Goal: Task Accomplishment & Management: Use online tool/utility

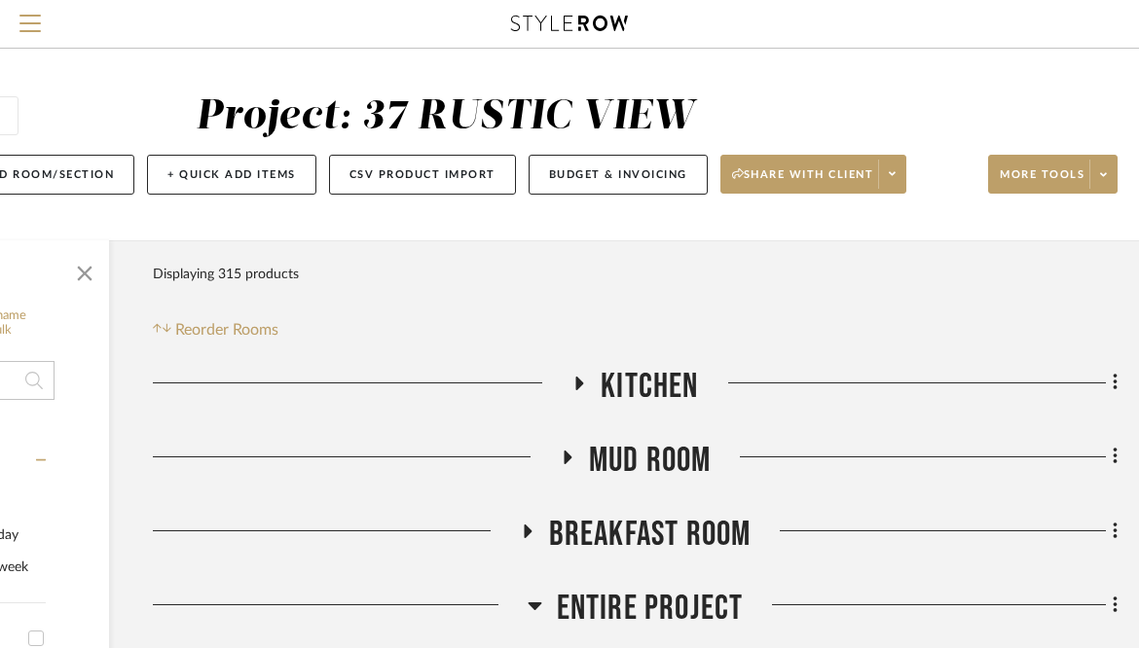
scroll to position [0, 257]
click at [31, 17] on span "Menu" at bounding box center [29, 16] width 21 height 2
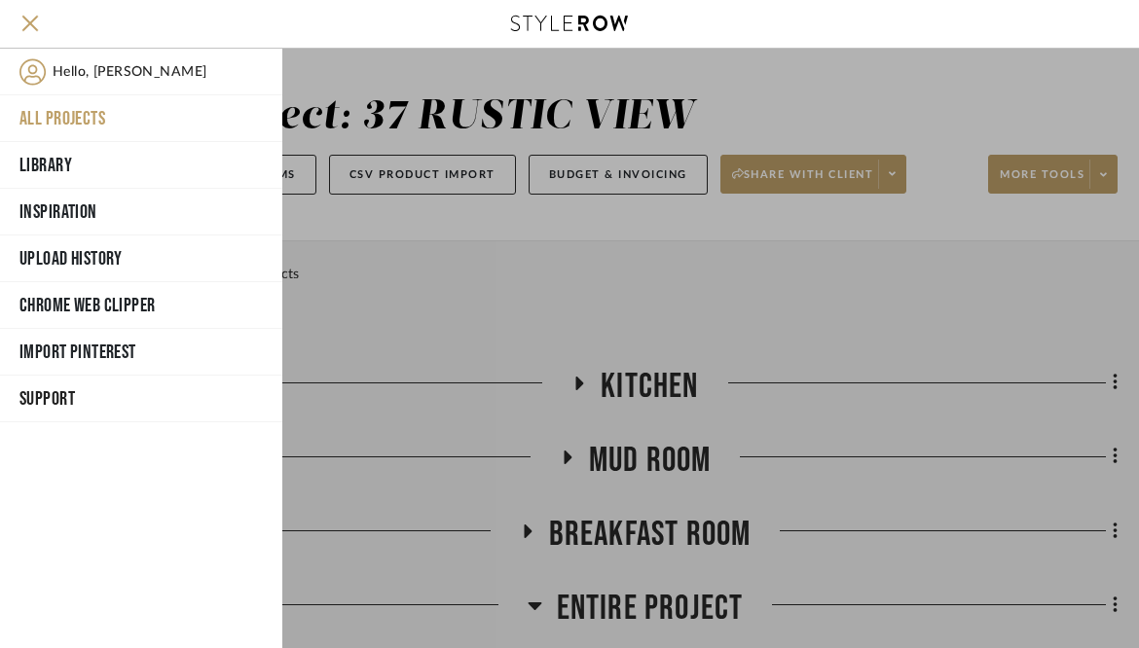
click at [67, 105] on button "All Projects" at bounding box center [141, 118] width 282 height 47
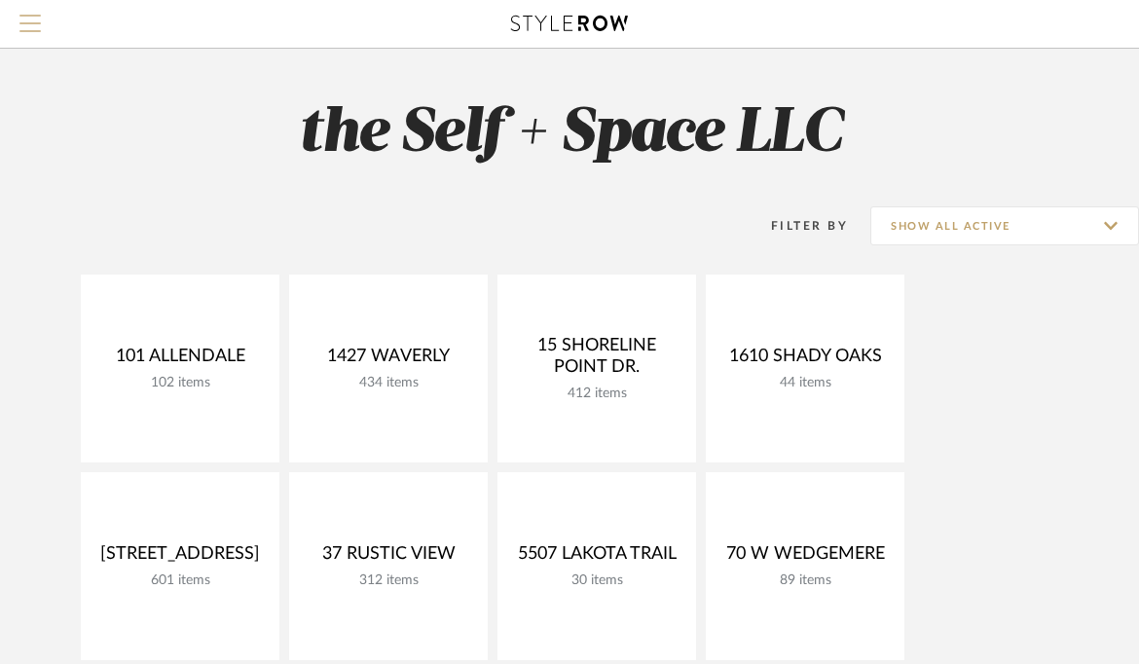
click at [26, 17] on span "Menu" at bounding box center [29, 16] width 21 height 2
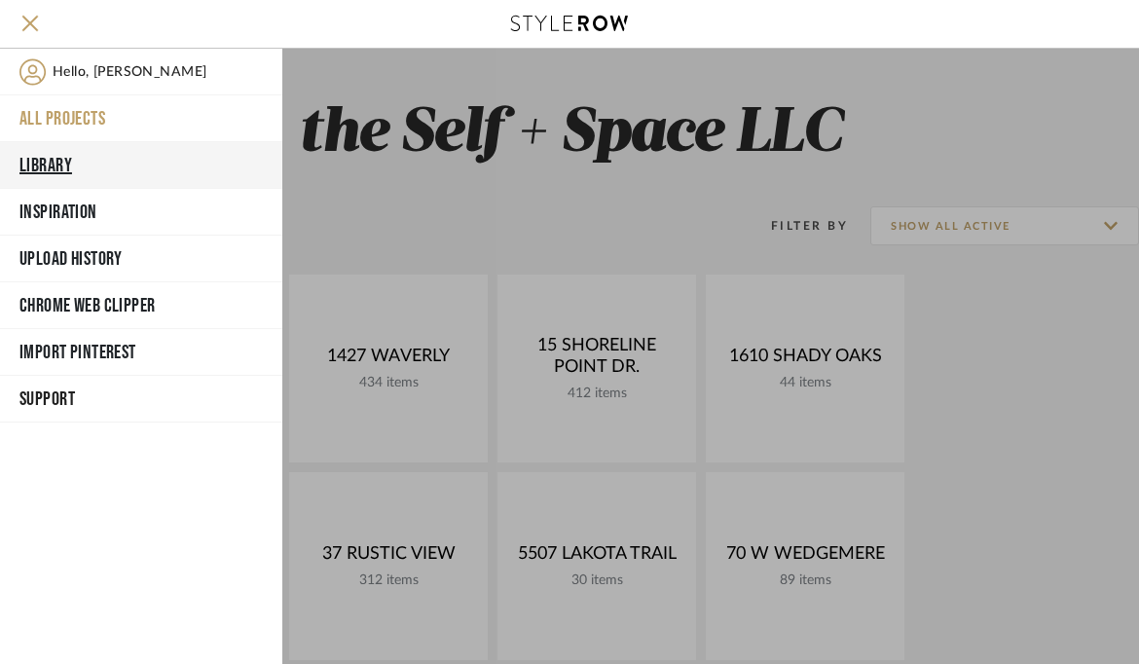
click at [66, 162] on button "Library" at bounding box center [141, 165] width 282 height 47
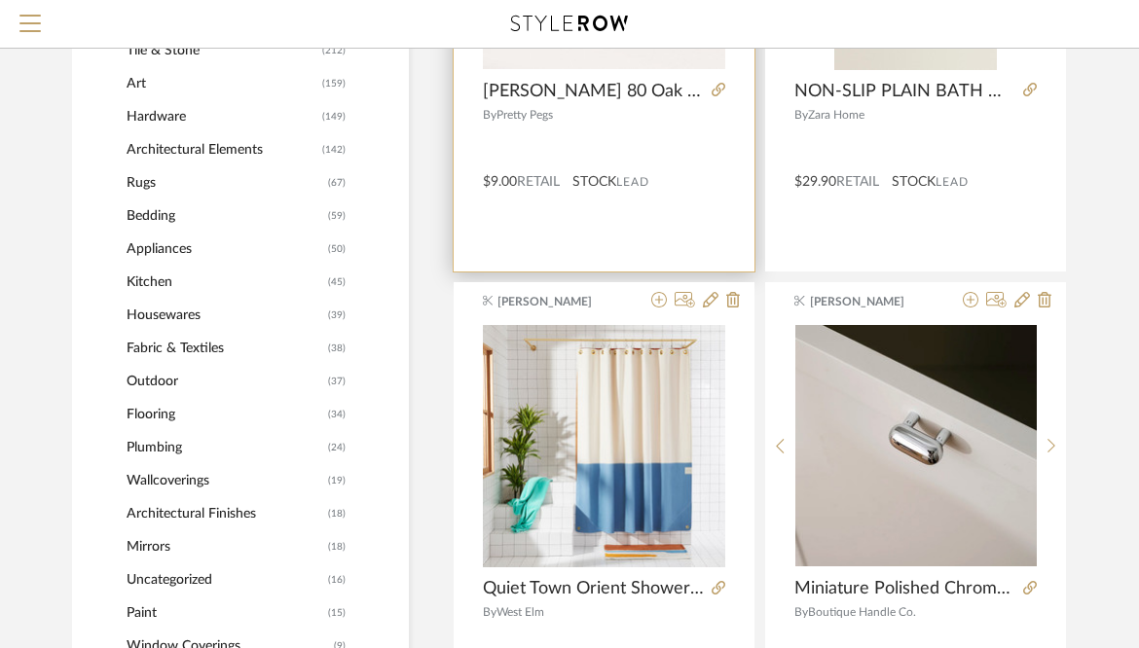
scroll to position [1000, 0]
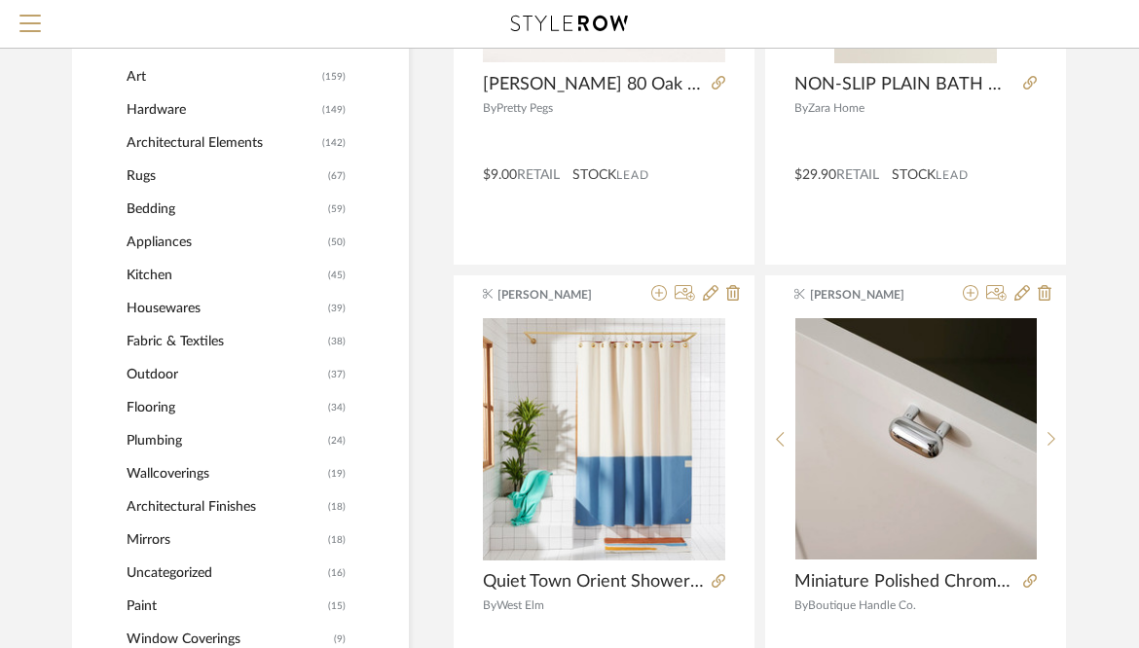
click at [195, 145] on span "Architectural Elements" at bounding box center [222, 143] width 191 height 33
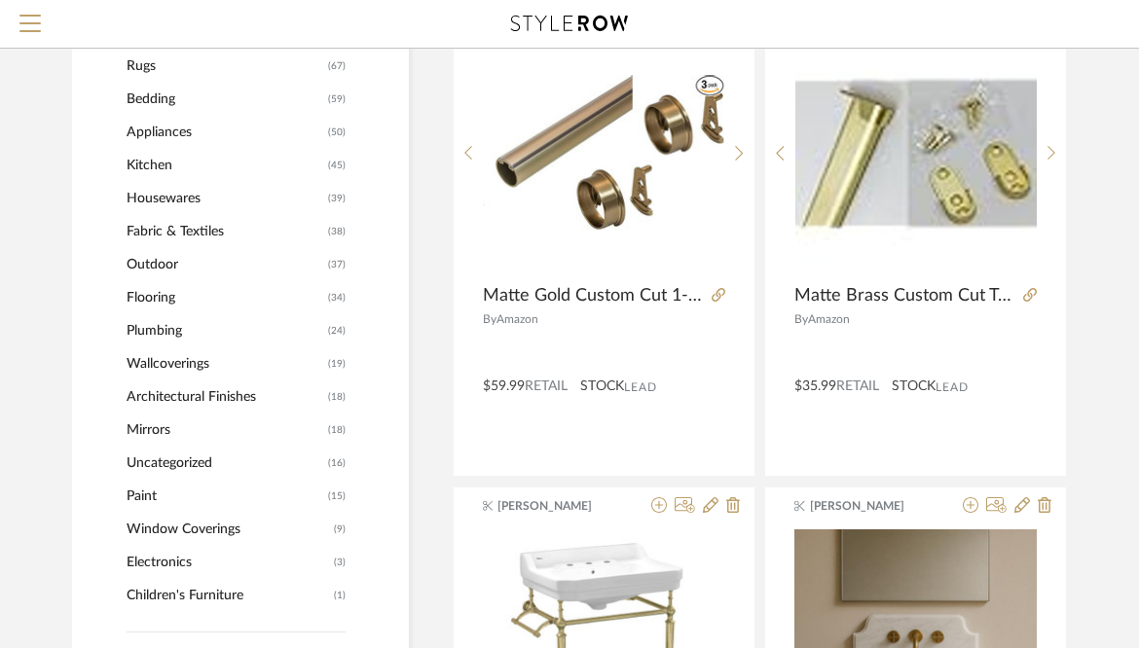
scroll to position [1416, 0]
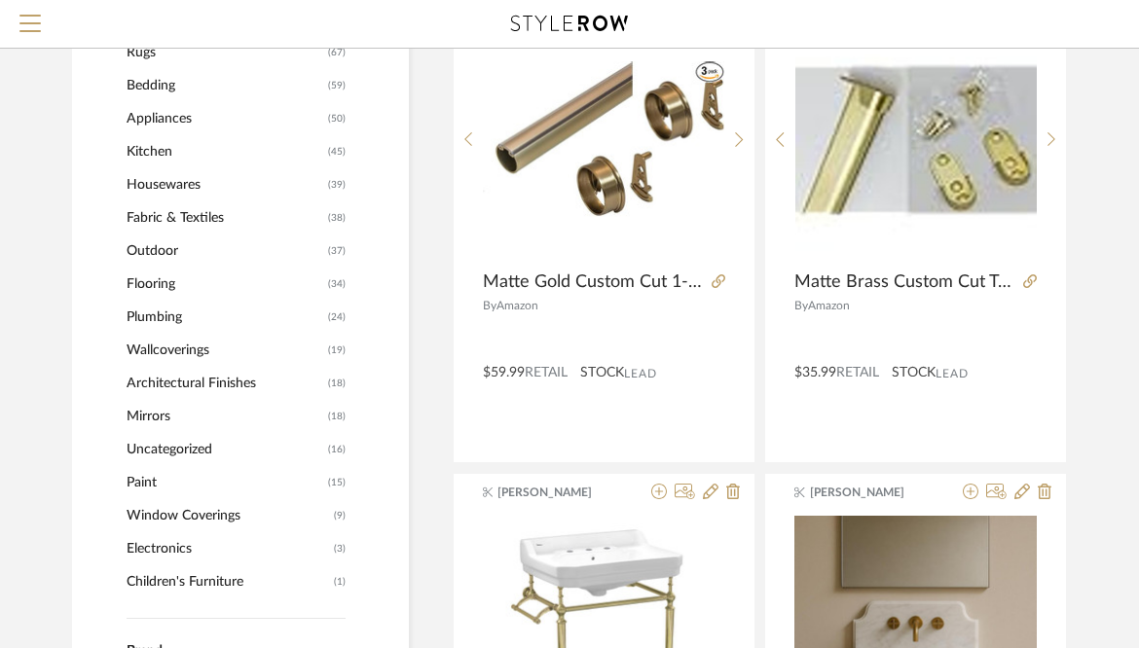
click at [171, 382] on span "Architectural Finishes" at bounding box center [225, 383] width 197 height 33
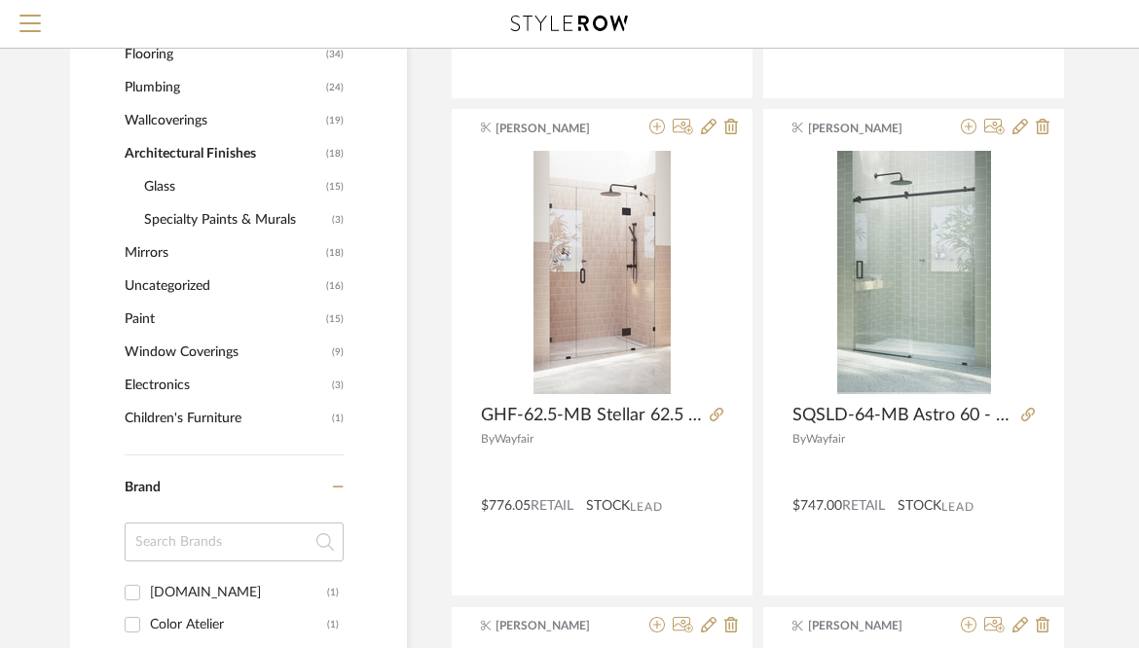
scroll to position [1208, 2]
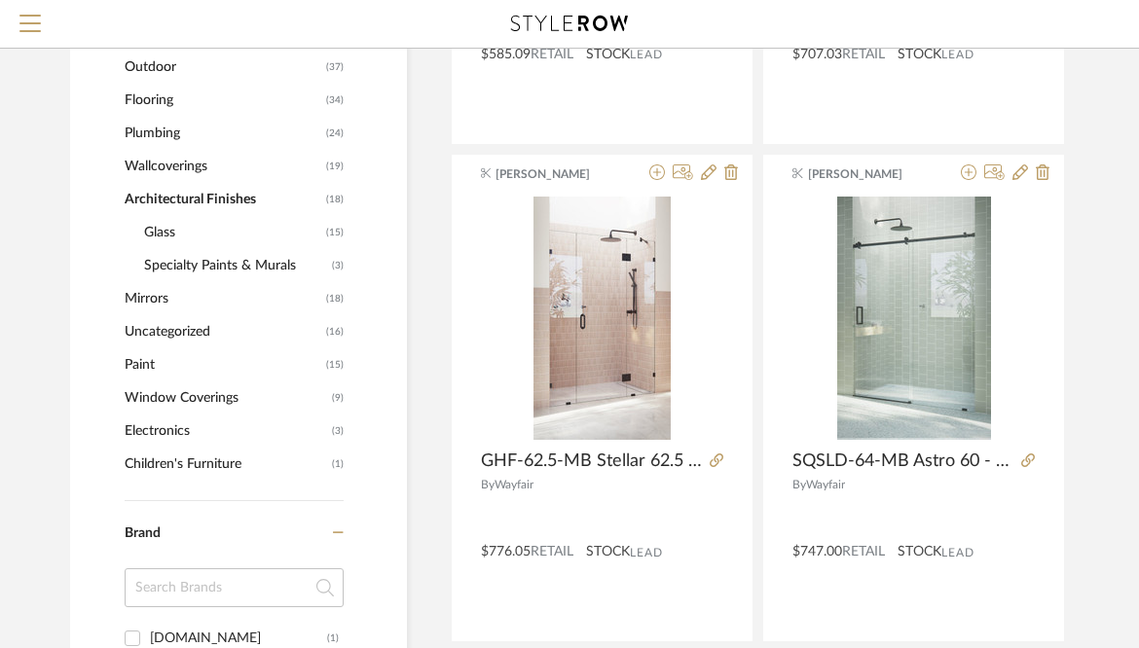
click at [163, 131] on span "Plumbing" at bounding box center [223, 133] width 197 height 33
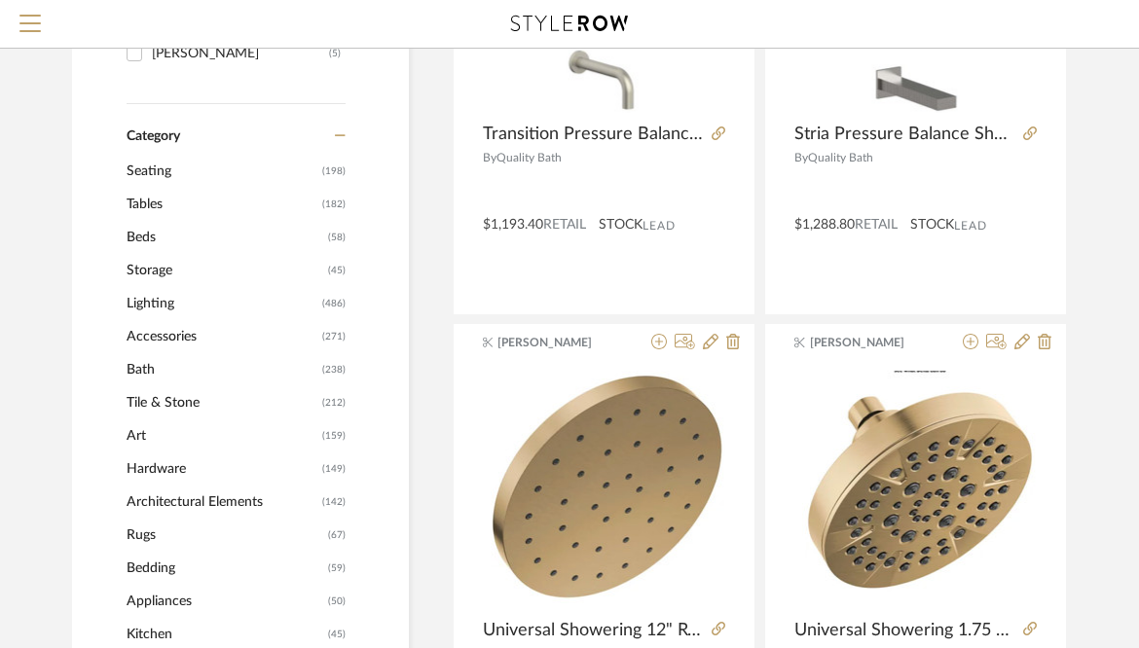
scroll to position [532, 0]
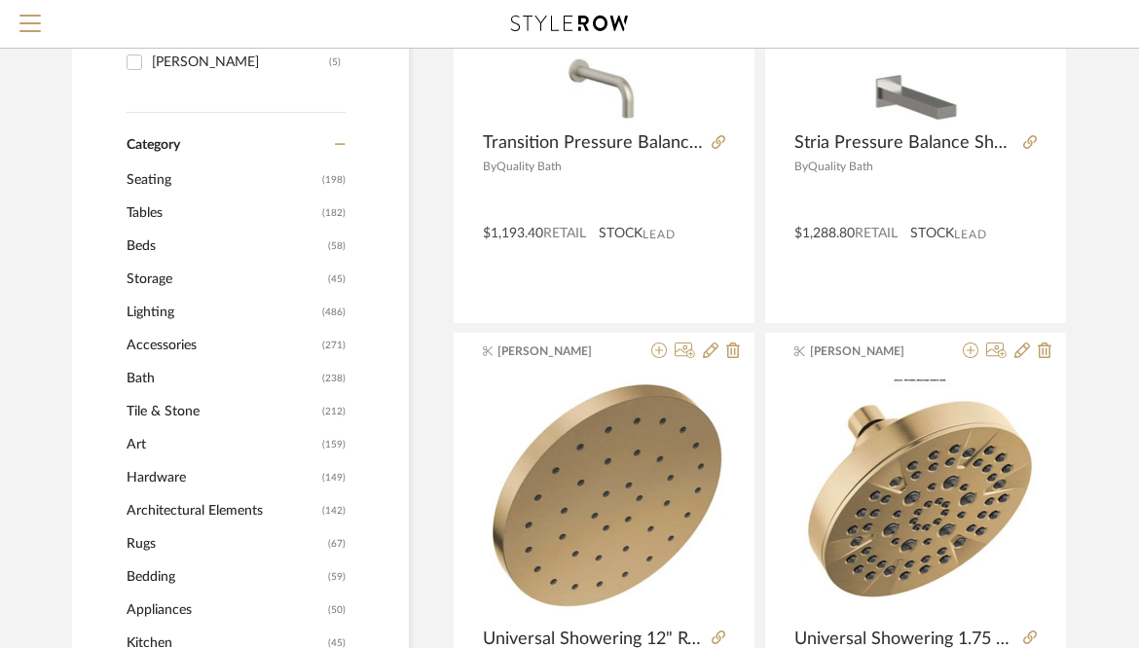
click at [145, 381] on span "Bath" at bounding box center [222, 378] width 191 height 33
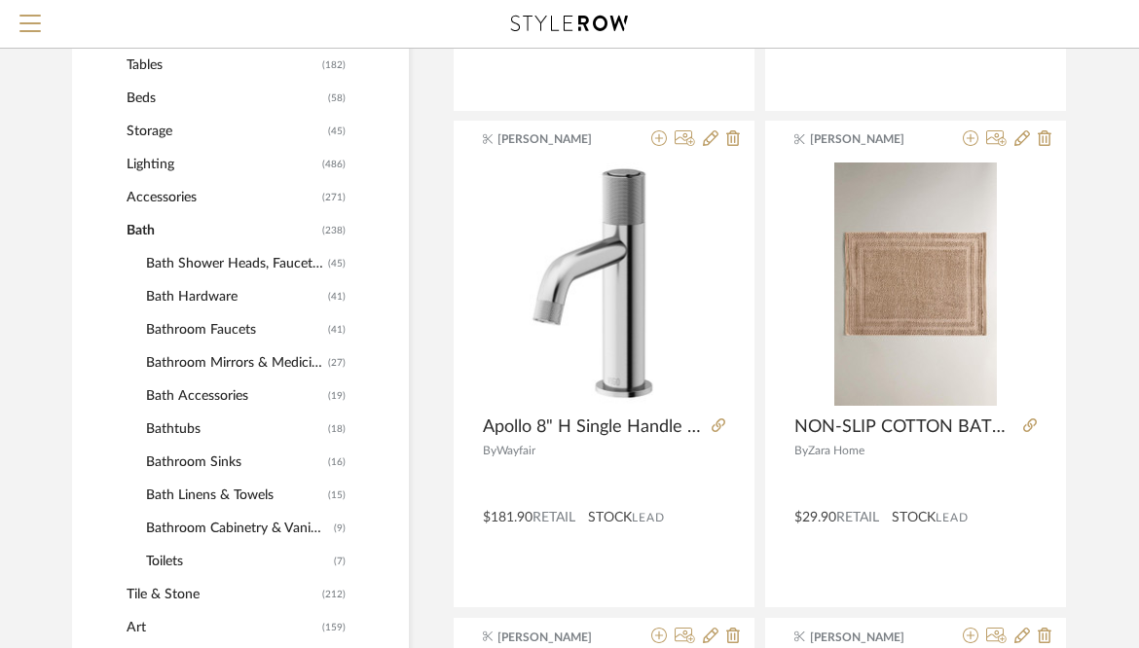
scroll to position [775, 0]
click at [215, 330] on span "Bathroom Faucets" at bounding box center [234, 328] width 177 height 33
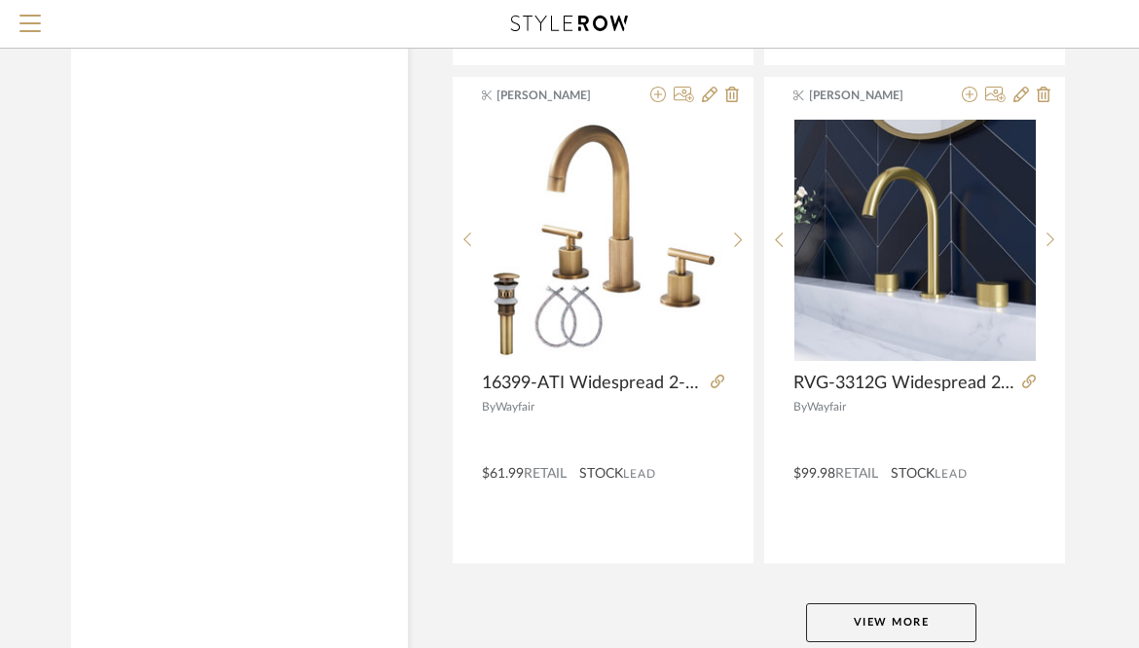
scroll to position [8789, 3]
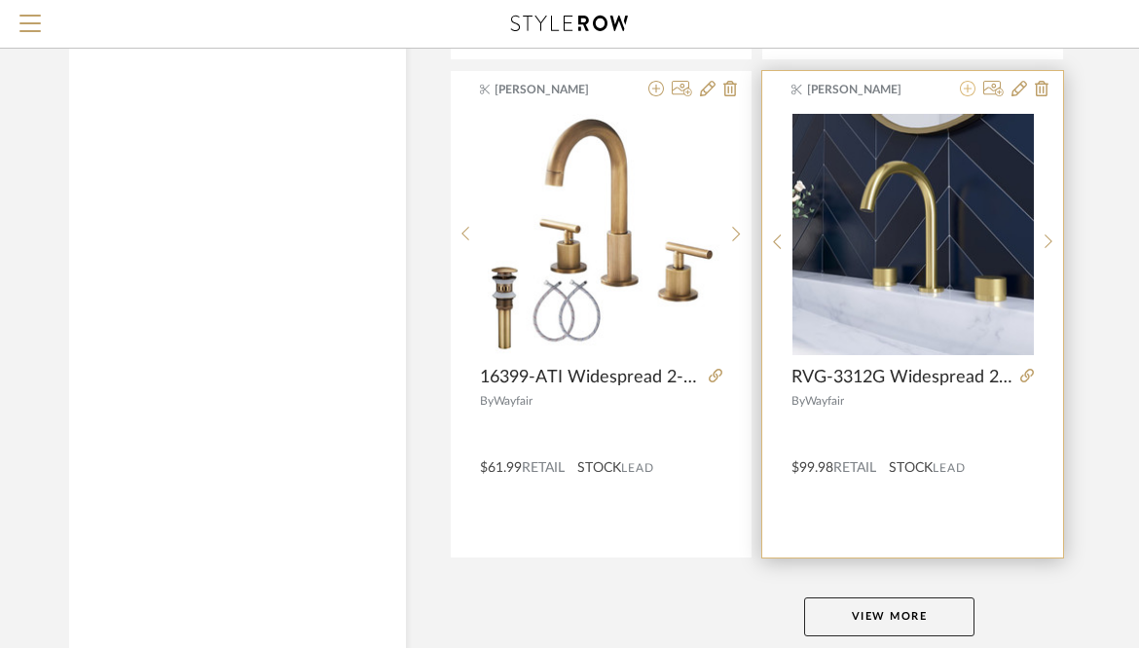
click at [971, 91] on icon at bounding box center [968, 89] width 16 height 16
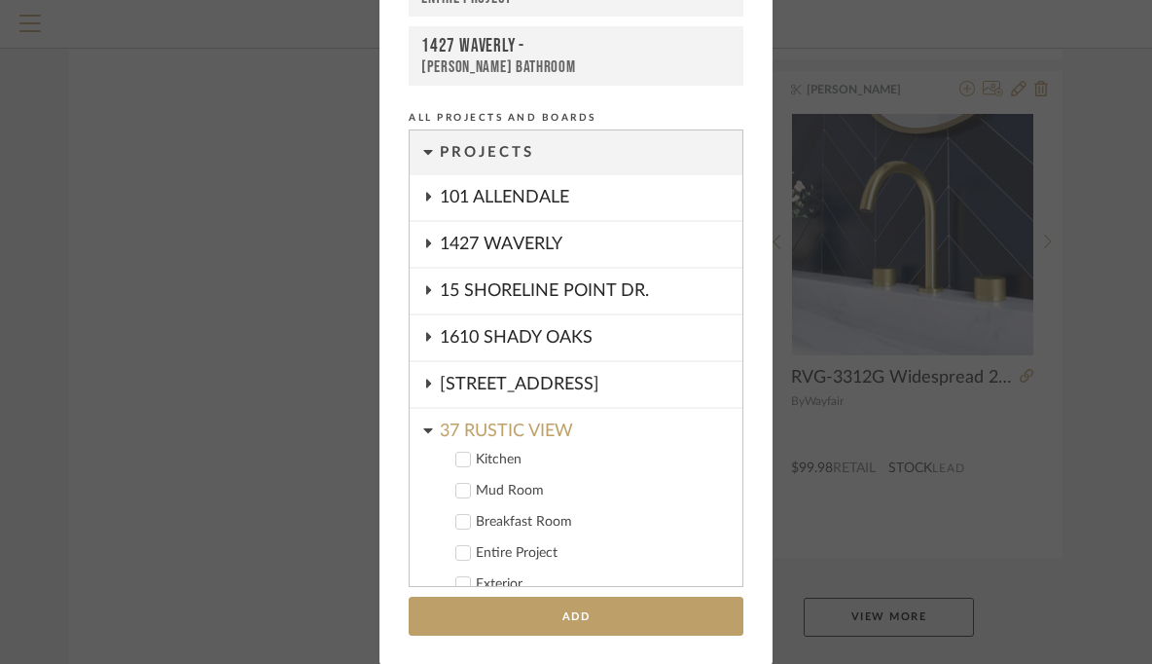
scroll to position [0, 0]
click at [891, 214] on div "Add to Projects Recent Projects, Rooms, or Boards 37 RUSTIC VIEW - Products for…" at bounding box center [576, 332] width 1152 height 664
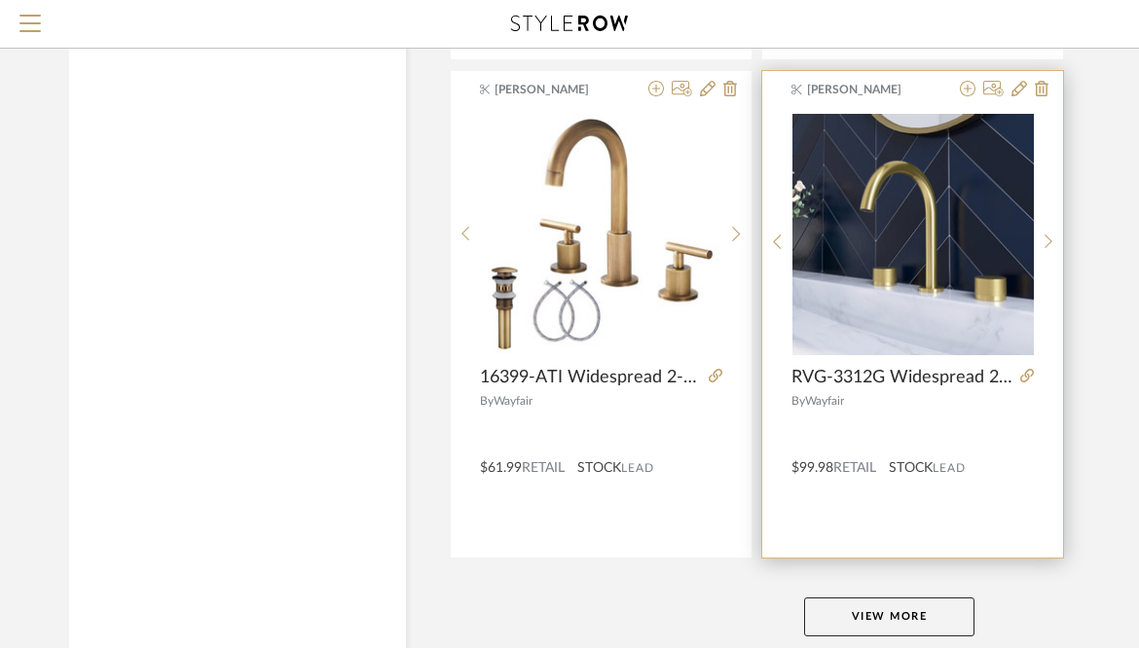
click at [932, 229] on img "0" at bounding box center [912, 234] width 241 height 241
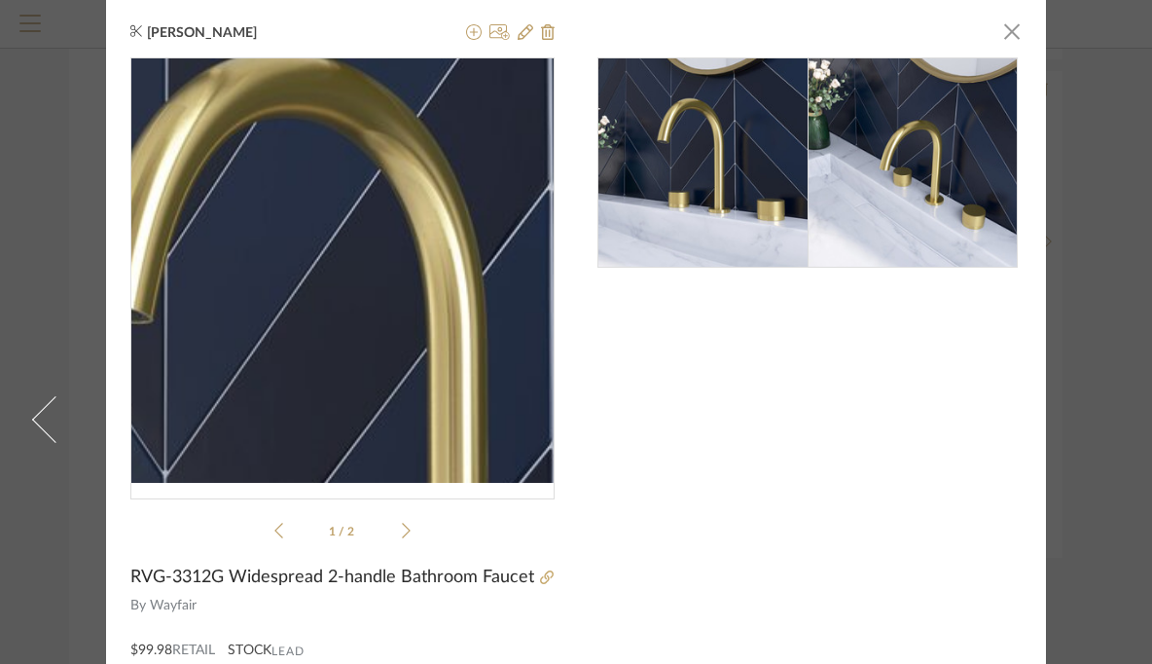
click at [329, 214] on img "0" at bounding box center [342, 270] width 424 height 424
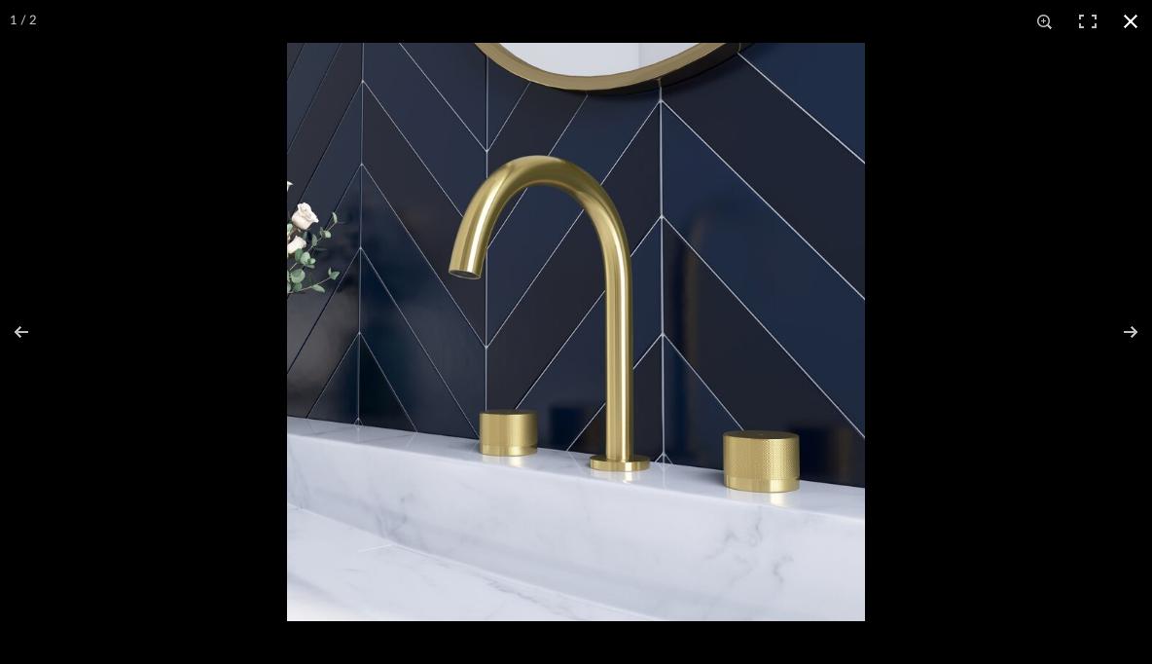
click at [1125, 15] on button at bounding box center [1131, 21] width 43 height 43
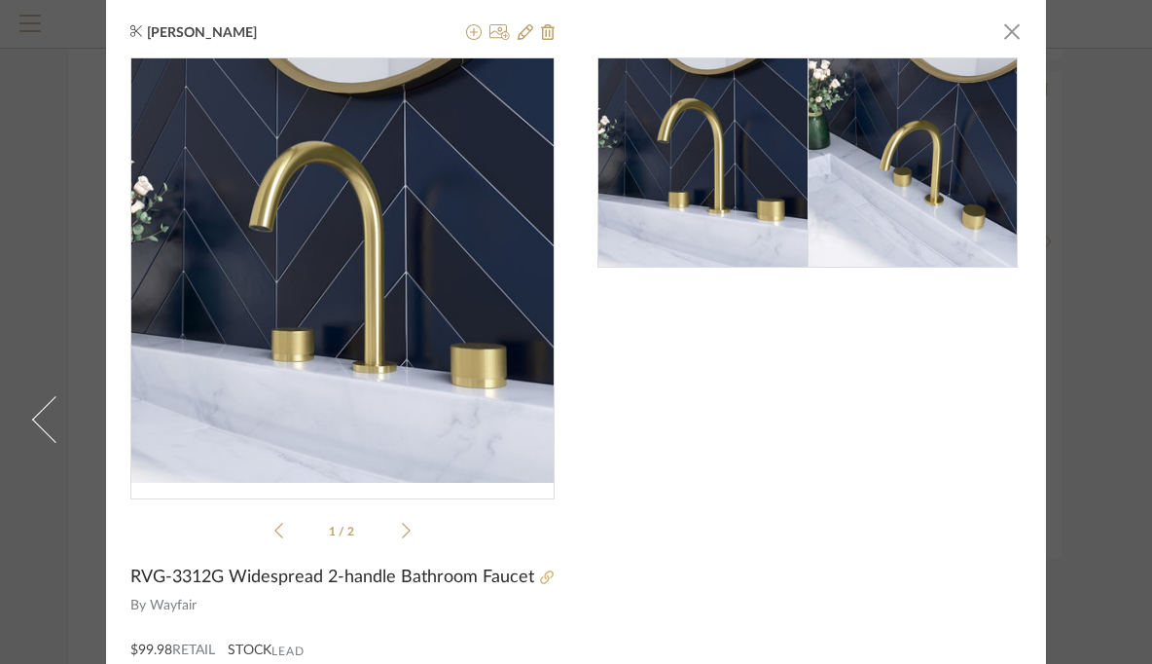
click at [541, 579] on icon at bounding box center [547, 577] width 14 height 14
click at [1005, 31] on span "button" at bounding box center [1012, 31] width 39 height 39
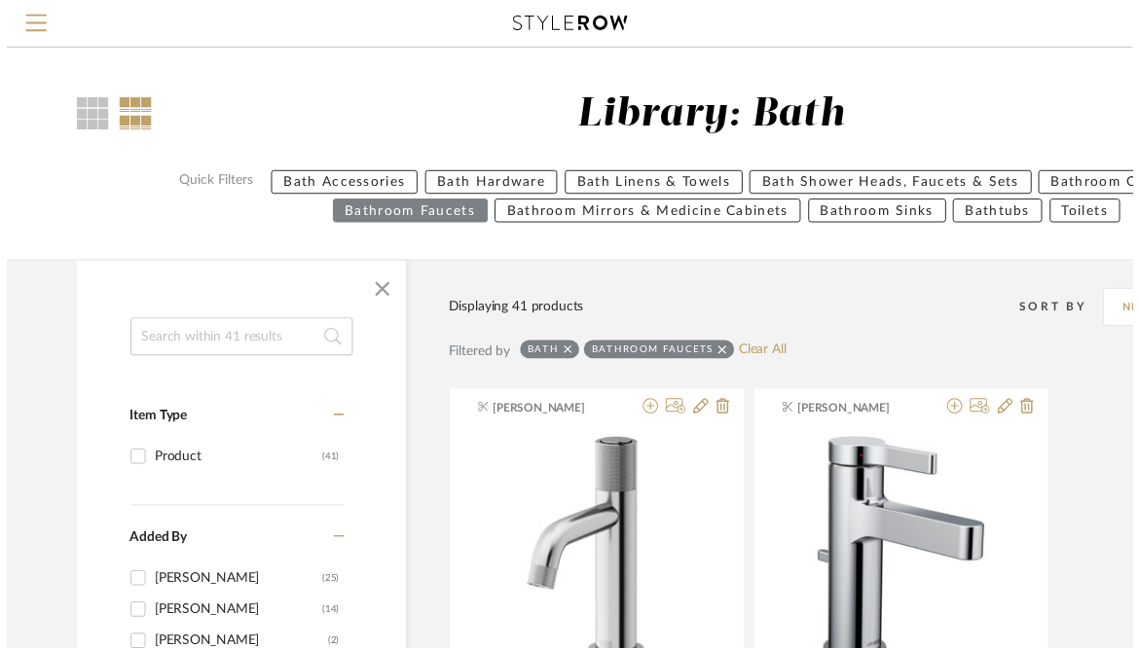
scroll to position [8789, 3]
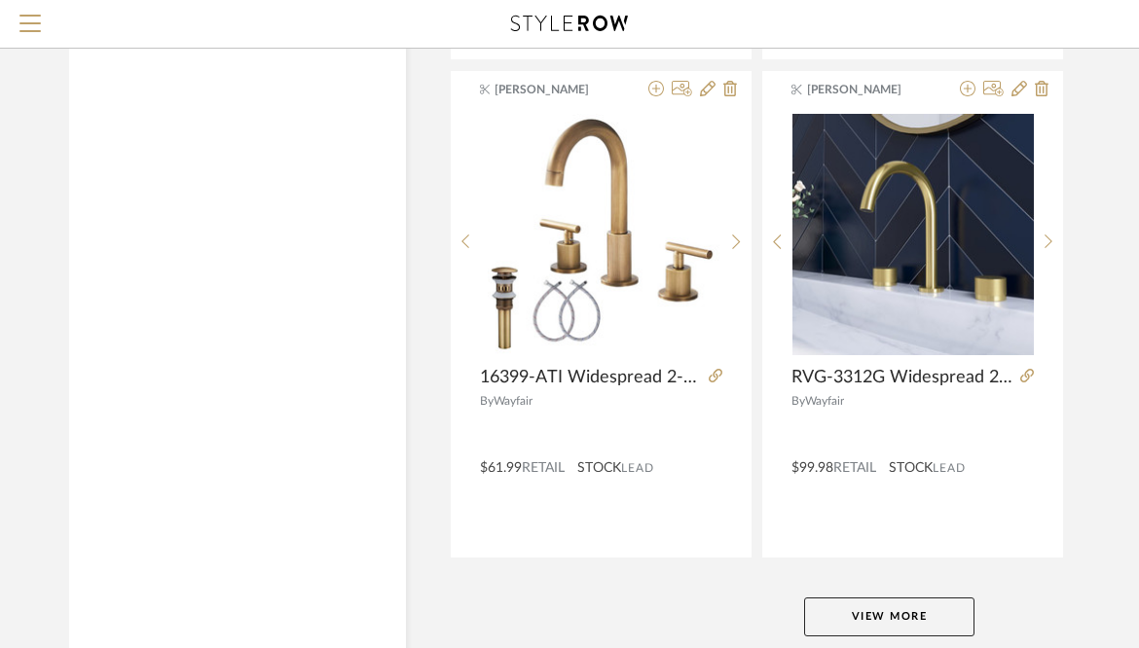
click at [884, 603] on button "View More" at bounding box center [889, 617] width 170 height 39
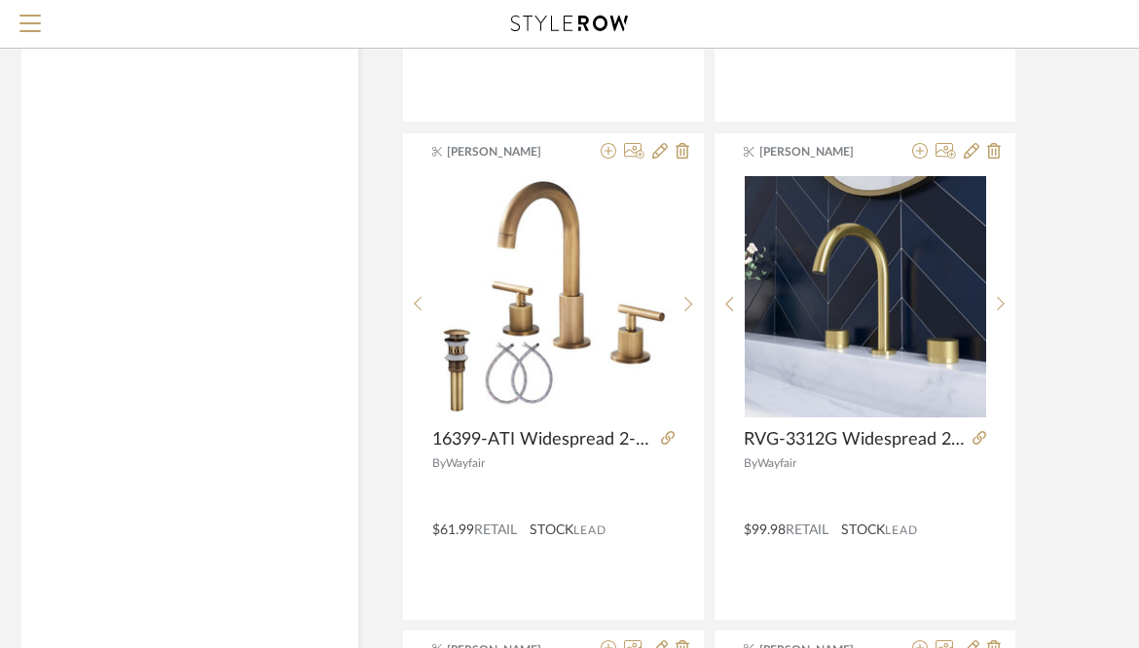
scroll to position [8733, 75]
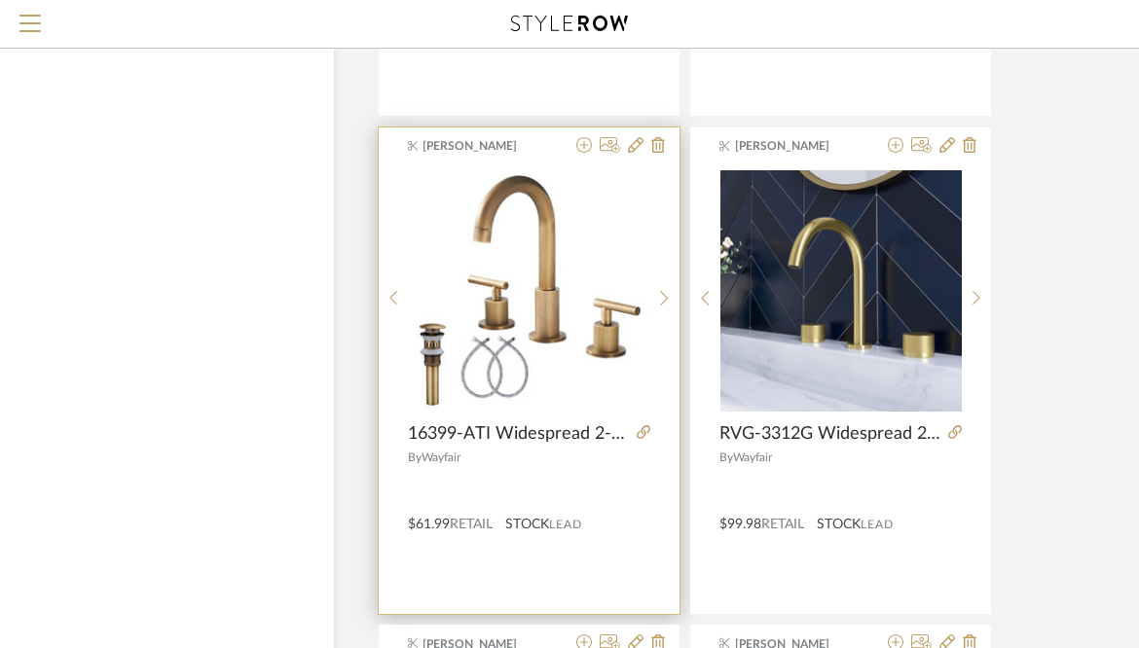
click at [650, 434] on product-name "16399-ATI Widespread 2-handle Bathroom Faucet with Drain Assembly" at bounding box center [529, 433] width 301 height 21
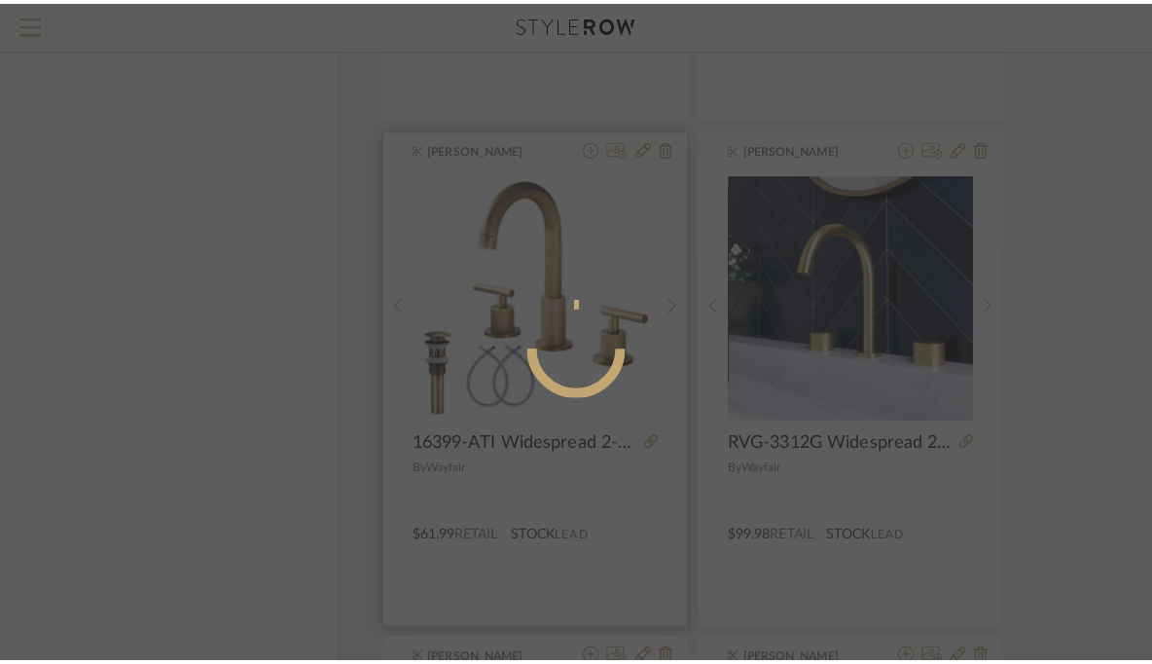
scroll to position [0, 0]
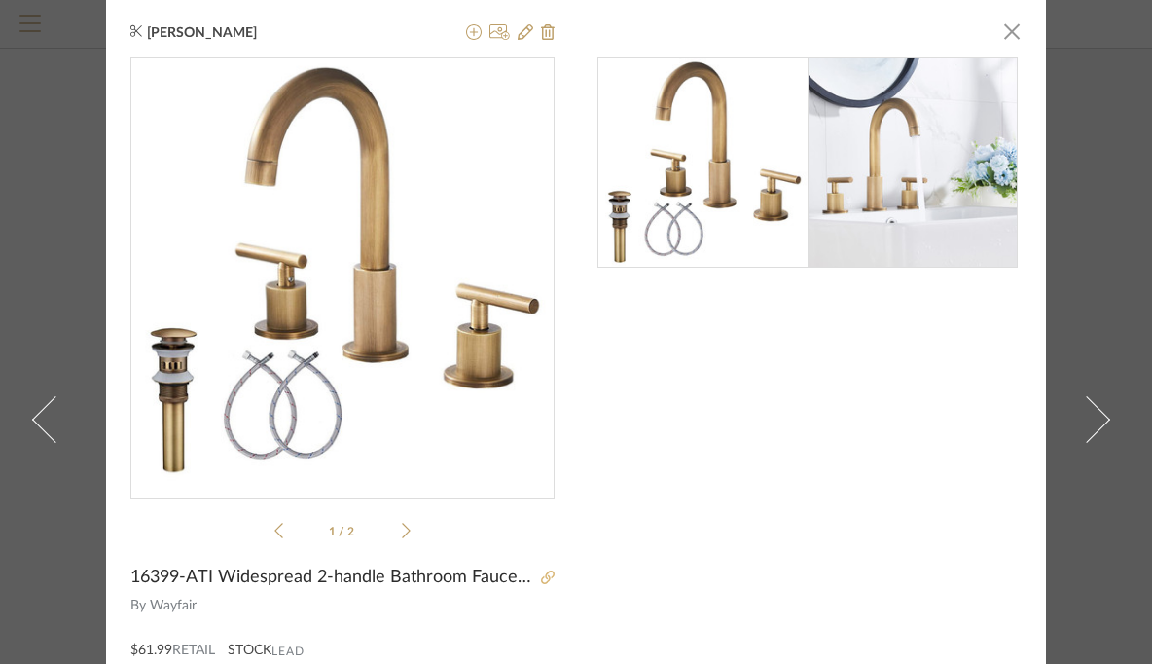
click at [541, 578] on icon at bounding box center [548, 577] width 14 height 14
click at [527, 33] on icon at bounding box center [526, 32] width 16 height 16
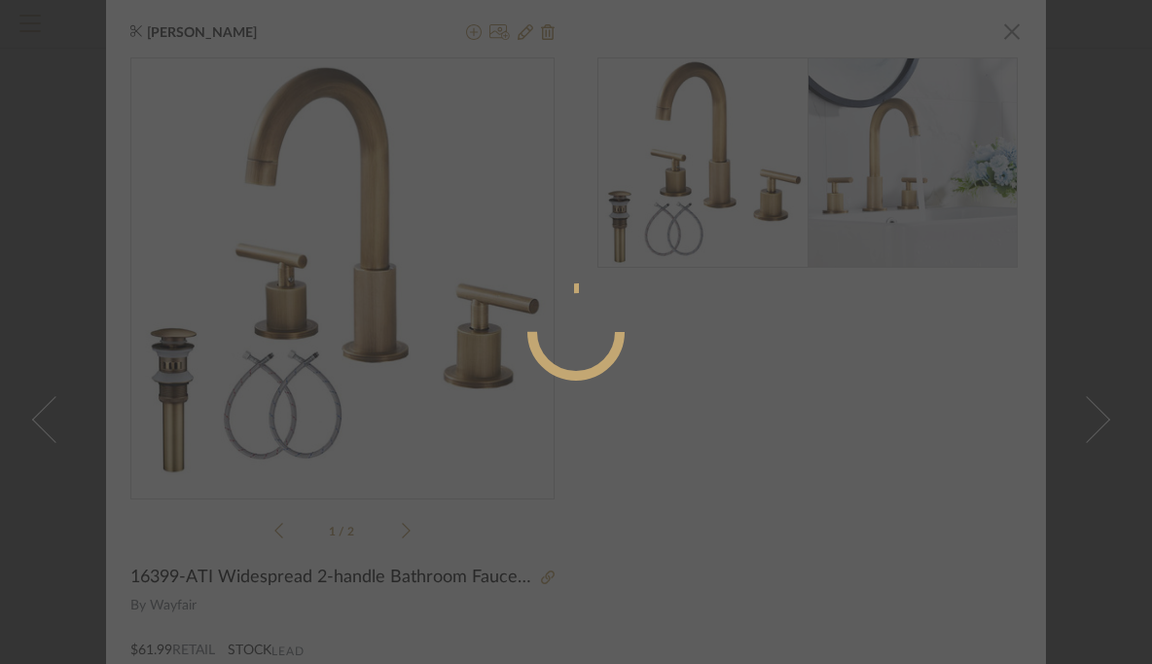
radio input "true"
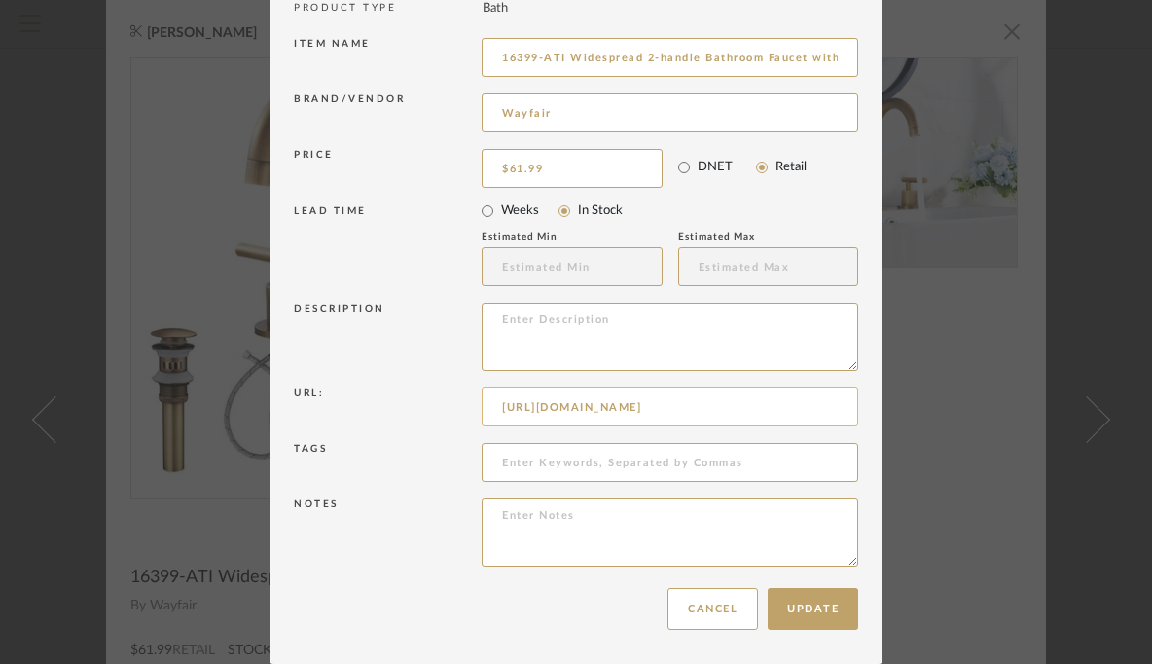
scroll to position [222, 0]
click at [614, 400] on input "[URL][DOMAIN_NAME]" at bounding box center [670, 407] width 377 height 39
paste input "sink-faucet-uine1203.html?piid=115227776"
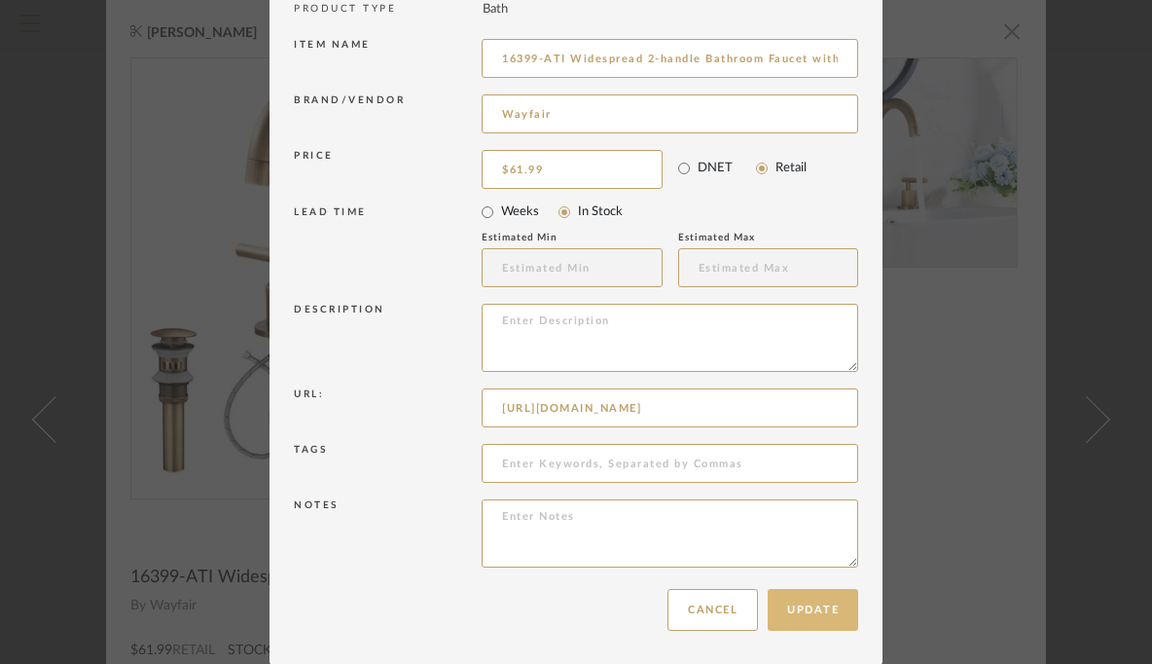
type input "[URL][DOMAIN_NAME]"
click at [793, 605] on button "Update" at bounding box center [813, 610] width 91 height 42
